Goal: Task Accomplishment & Management: Use online tool/utility

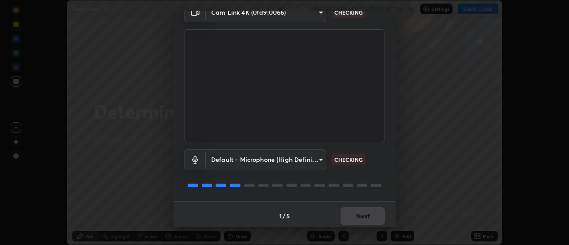
scroll to position [47, 0]
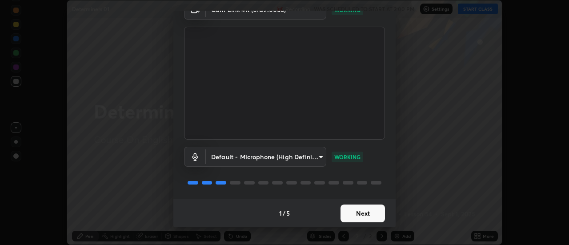
click at [350, 207] on button "Next" at bounding box center [362, 213] width 44 height 18
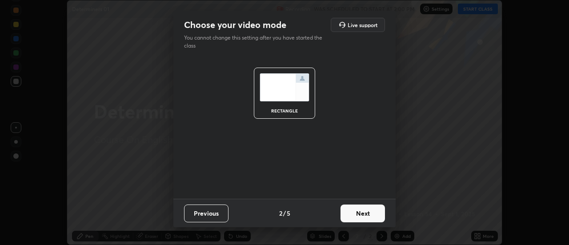
scroll to position [0, 0]
click at [336, 185] on div "rectangle" at bounding box center [284, 128] width 222 height 142
click at [350, 212] on button "Next" at bounding box center [362, 213] width 44 height 18
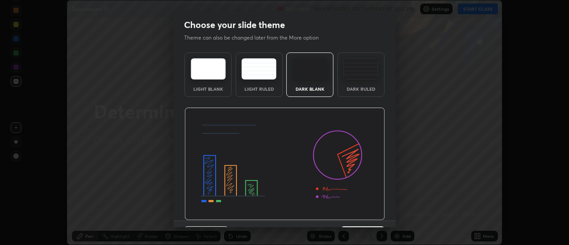
scroll to position [22, 0]
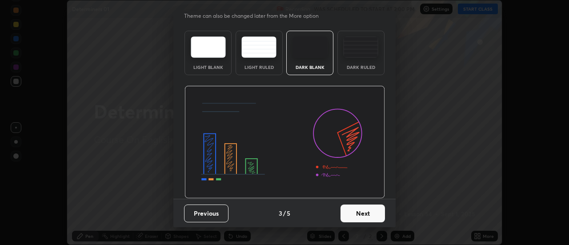
click at [350, 215] on button "Next" at bounding box center [362, 213] width 44 height 18
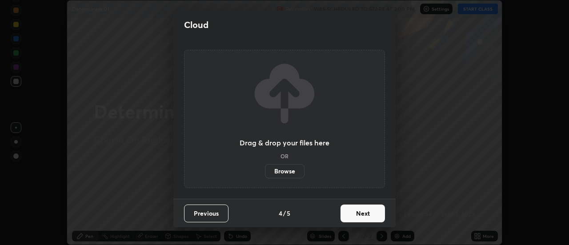
scroll to position [0, 0]
click at [296, 168] on label "Browse" at bounding box center [285, 171] width 40 height 14
click at [265, 168] on input "Browse" at bounding box center [265, 171] width 0 height 14
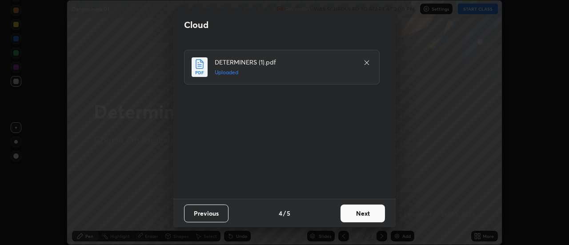
click at [362, 207] on button "Next" at bounding box center [362, 213] width 44 height 18
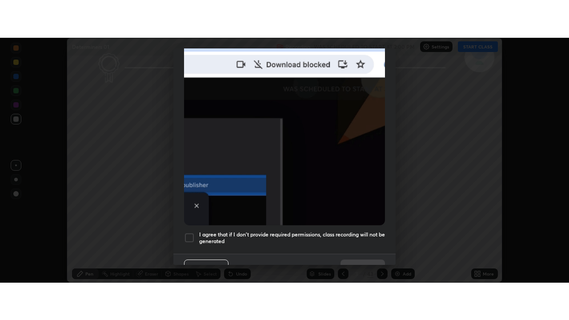
scroll to position [228, 0]
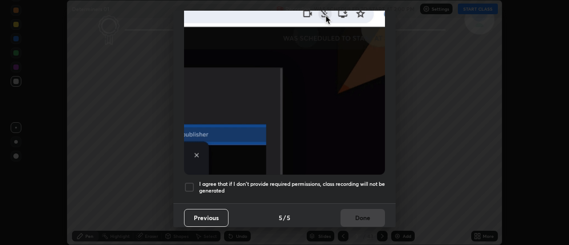
click at [191, 183] on div at bounding box center [189, 187] width 11 height 11
click at [365, 215] on button "Done" at bounding box center [362, 218] width 44 height 18
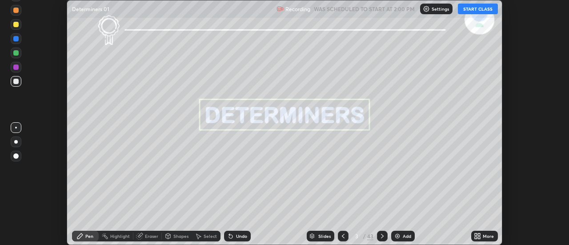
click at [483, 8] on button "START CLASS" at bounding box center [478, 9] width 40 height 11
click at [483, 237] on div "More" at bounding box center [488, 236] width 11 height 4
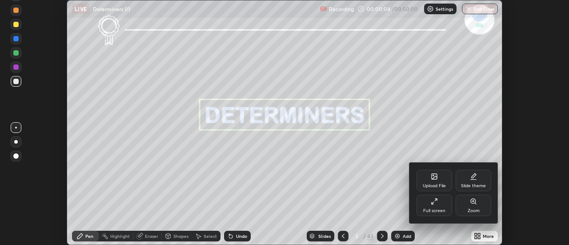
click at [443, 208] on div "Full screen" at bounding box center [434, 210] width 22 height 4
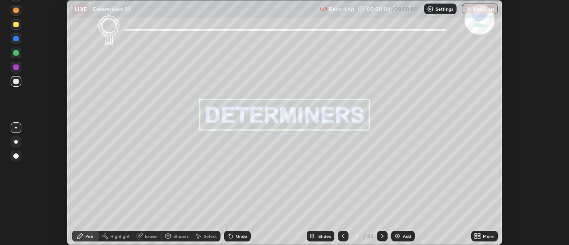
scroll to position [320, 569]
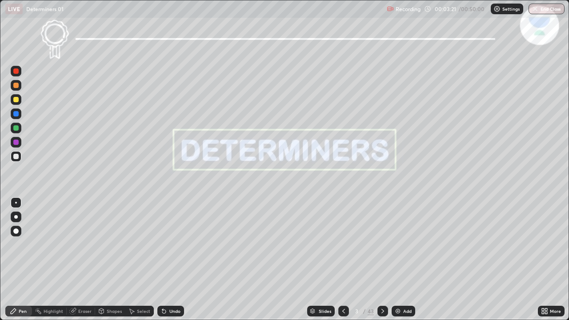
click at [398, 244] on img at bounding box center [397, 311] width 7 height 7
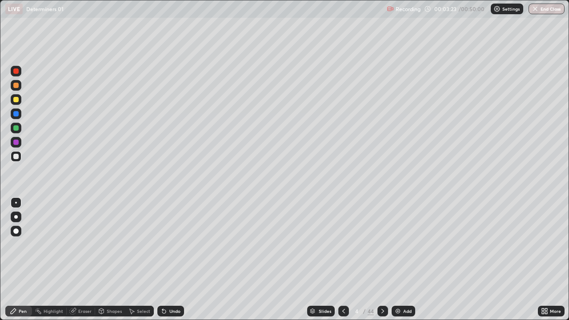
click at [343, 244] on icon at bounding box center [343, 311] width 7 height 7
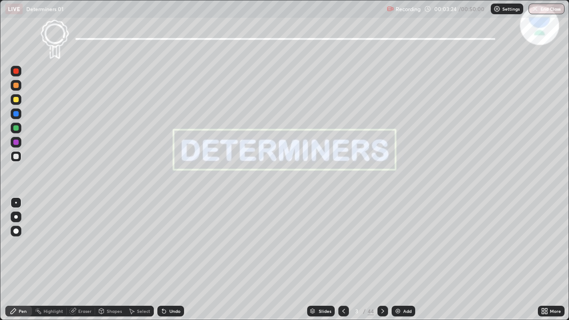
click at [382, 244] on icon at bounding box center [382, 311] width 7 height 7
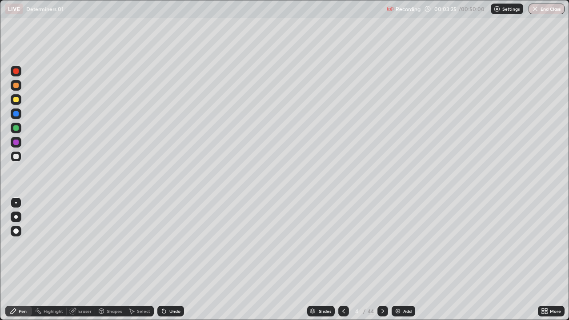
click at [381, 244] on icon at bounding box center [382, 311] width 7 height 7
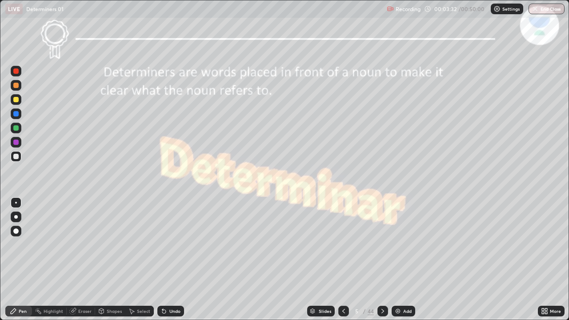
click at [382, 244] on icon at bounding box center [382, 311] width 3 height 4
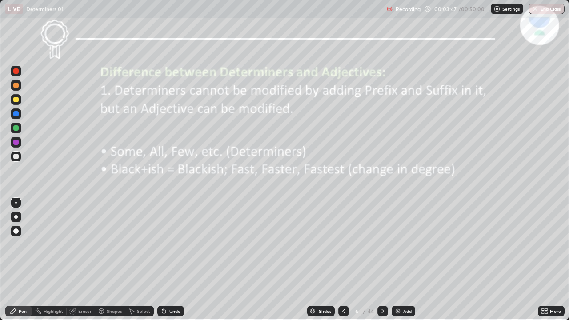
click at [16, 99] on div at bounding box center [15, 99] width 5 height 5
click at [381, 244] on icon at bounding box center [382, 311] width 7 height 7
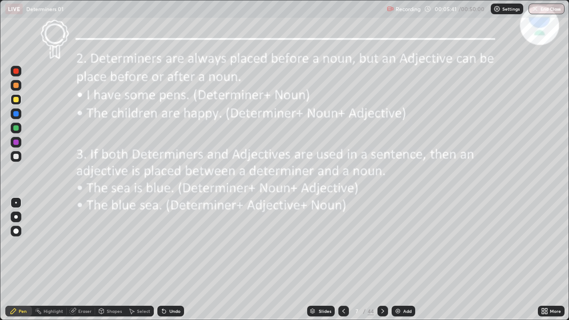
click at [381, 244] on icon at bounding box center [382, 311] width 7 height 7
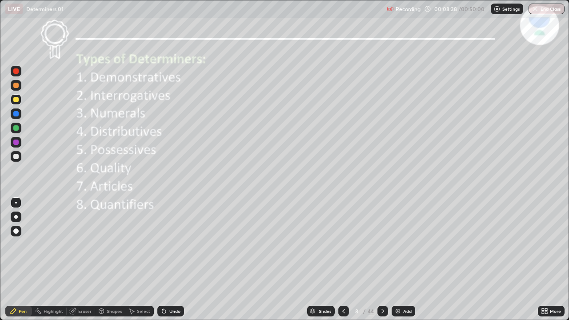
click at [343, 244] on icon at bounding box center [343, 311] width 7 height 7
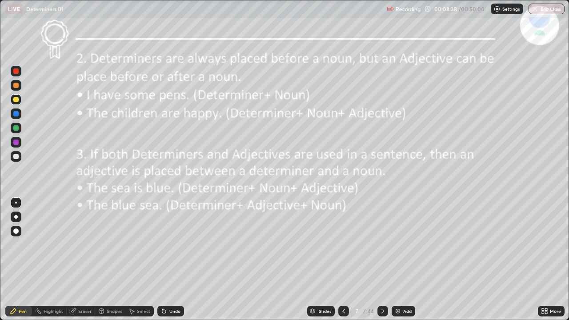
click at [341, 244] on icon at bounding box center [343, 311] width 7 height 7
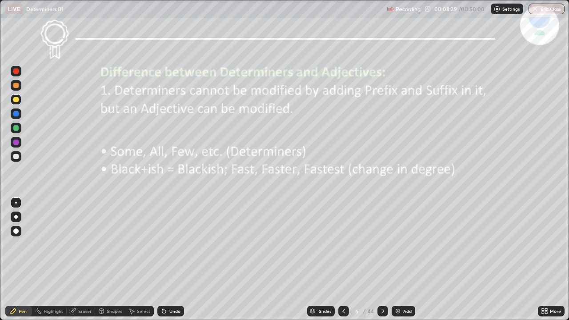
click at [342, 244] on icon at bounding box center [343, 311] width 7 height 7
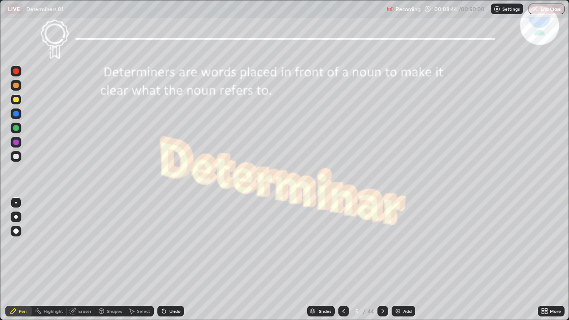
click at [344, 244] on icon at bounding box center [343, 311] width 3 height 4
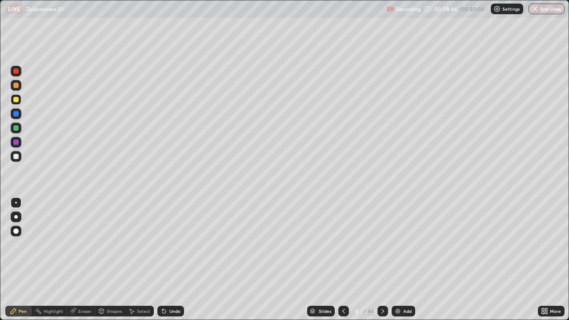
click at [343, 244] on icon at bounding box center [343, 311] width 7 height 7
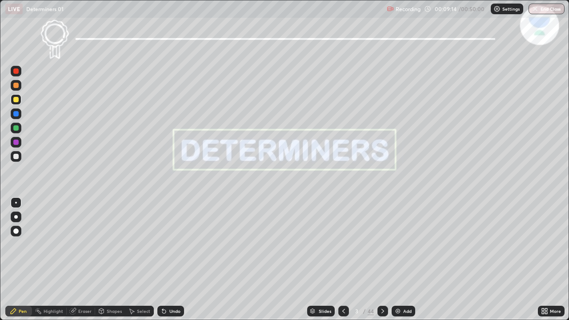
click at [381, 244] on icon at bounding box center [382, 311] width 7 height 7
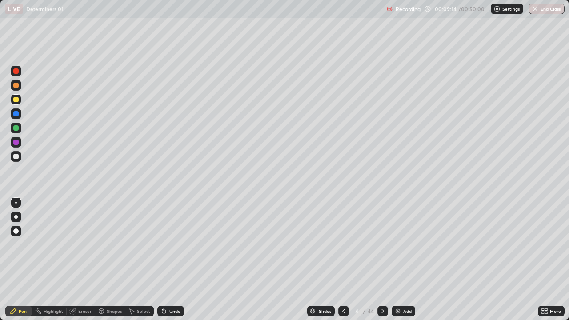
click at [381, 244] on icon at bounding box center [382, 311] width 7 height 7
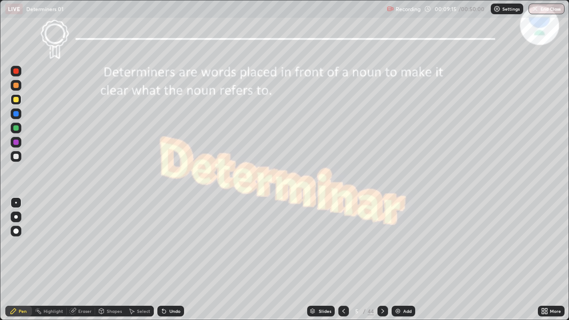
click at [381, 244] on icon at bounding box center [382, 311] width 7 height 7
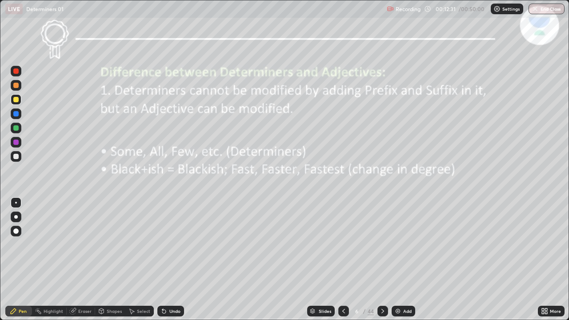
click at [381, 244] on icon at bounding box center [382, 311] width 7 height 7
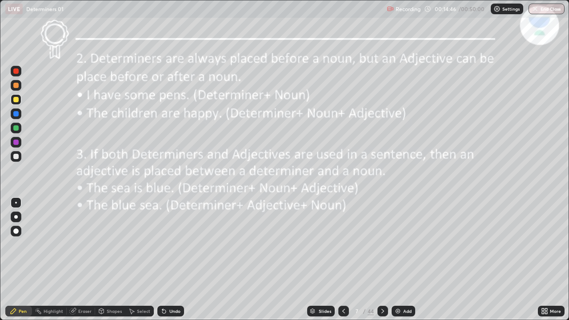
click at [381, 244] on icon at bounding box center [382, 311] width 7 height 7
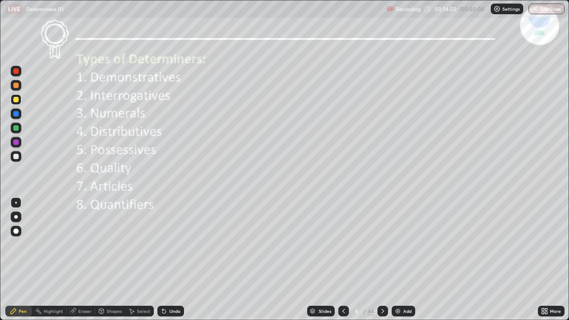
click at [343, 244] on icon at bounding box center [343, 311] width 7 height 7
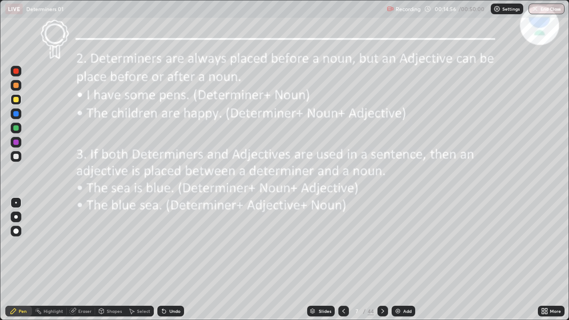
click at [382, 244] on icon at bounding box center [382, 311] width 7 height 7
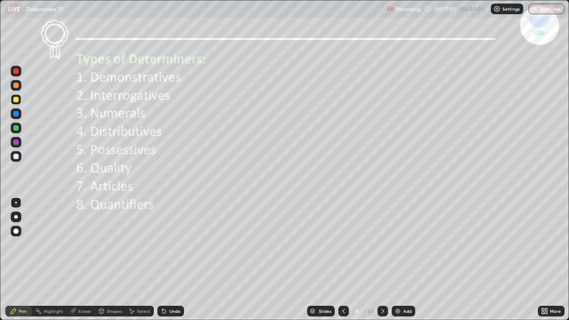
click at [380, 244] on icon at bounding box center [382, 311] width 7 height 7
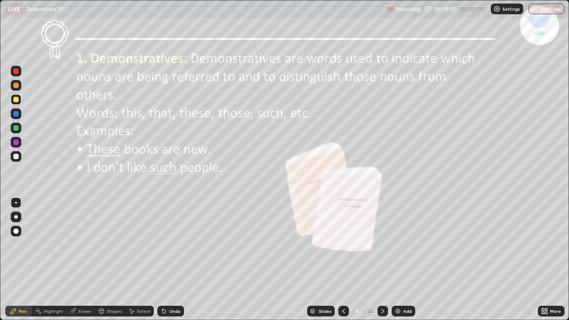
click at [382, 244] on div at bounding box center [382, 311] width 11 height 18
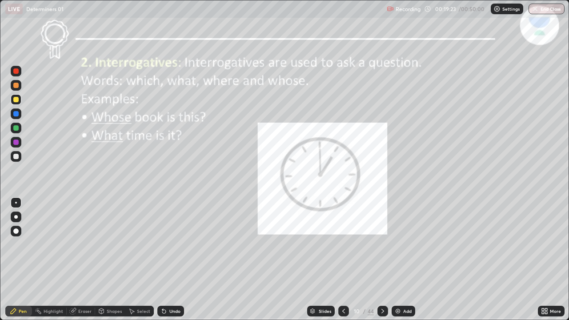
click at [380, 244] on icon at bounding box center [382, 311] width 7 height 7
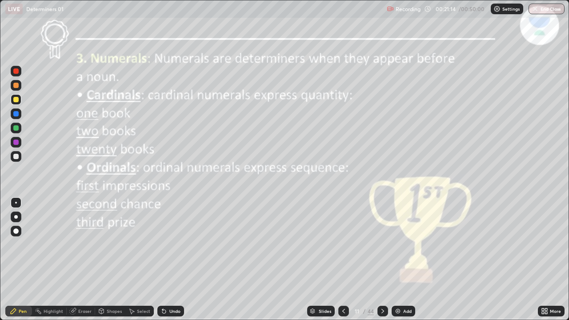
click at [381, 244] on icon at bounding box center [382, 311] width 7 height 7
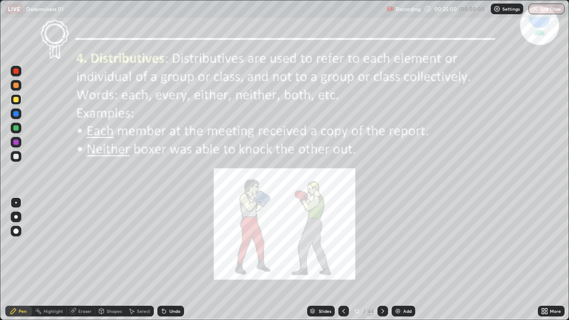
click at [383, 244] on div at bounding box center [382, 311] width 11 height 11
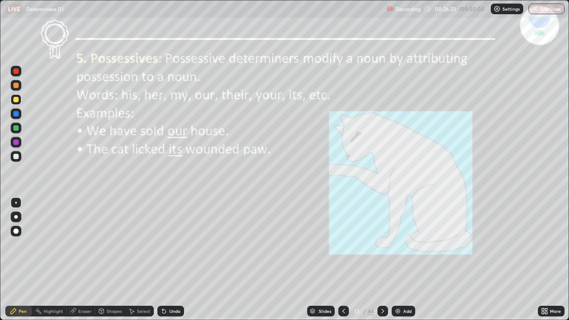
click at [381, 244] on icon at bounding box center [382, 311] width 7 height 7
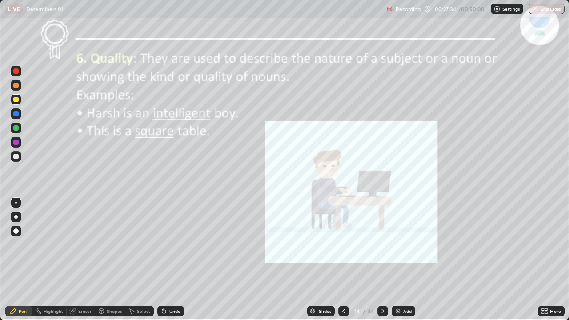
click at [381, 244] on icon at bounding box center [382, 311] width 7 height 7
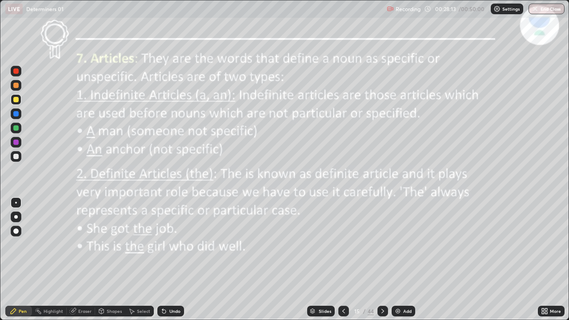
click at [381, 244] on icon at bounding box center [382, 311] width 7 height 7
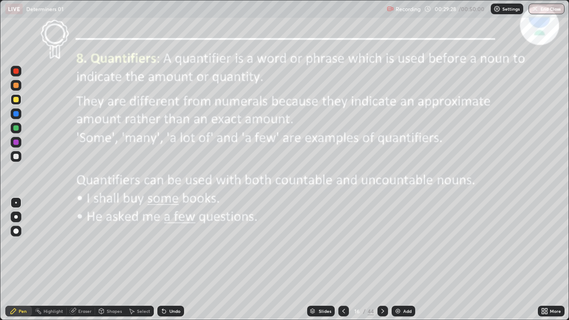
click at [378, 244] on div at bounding box center [382, 311] width 11 height 11
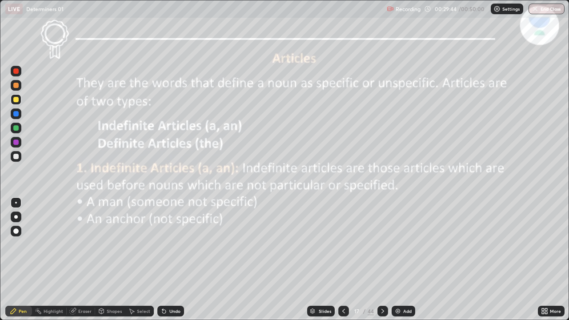
click at [343, 244] on icon at bounding box center [343, 311] width 7 height 7
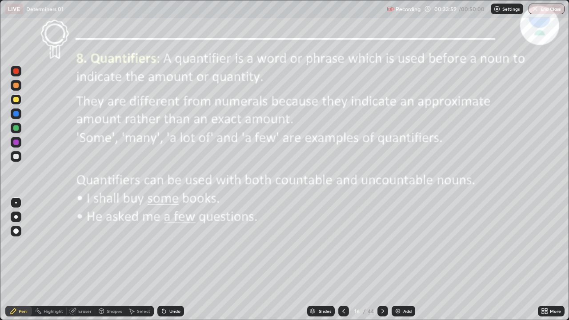
click at [381, 244] on icon at bounding box center [382, 311] width 7 height 7
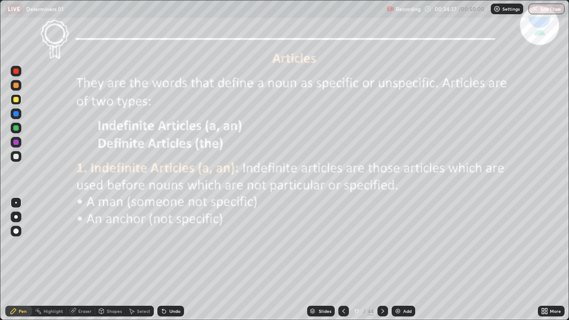
click at [538, 9] on img "button" at bounding box center [534, 8] width 7 height 7
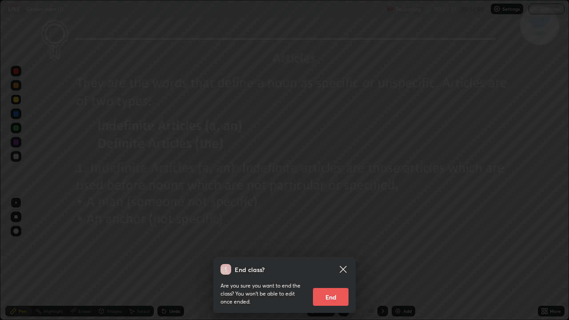
click at [322, 244] on button "End" at bounding box center [331, 297] width 36 height 18
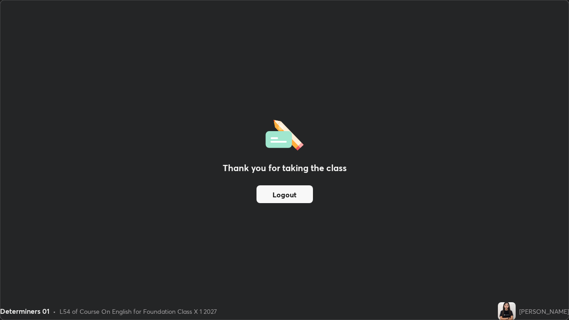
click at [242, 244] on div "Thank you for taking the class Logout" at bounding box center [284, 159] width 568 height 319
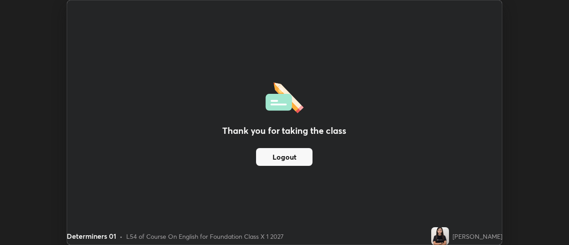
scroll to position [44193, 43869]
